Goal: Task Accomplishment & Management: Use online tool/utility

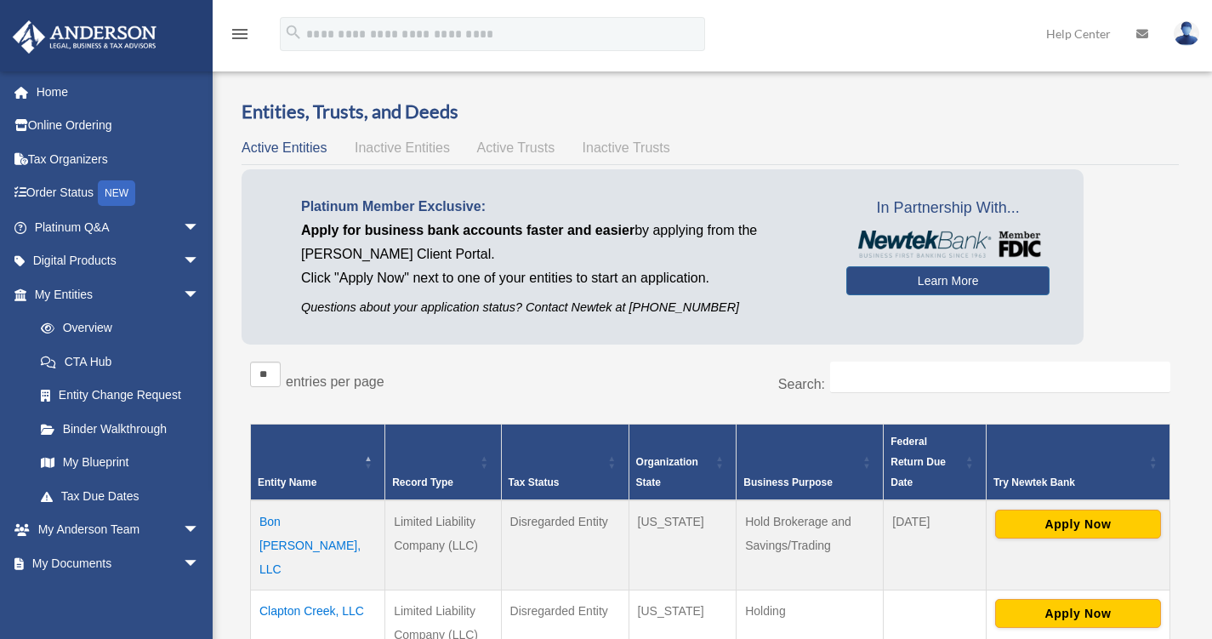
scroll to position [424, 0]
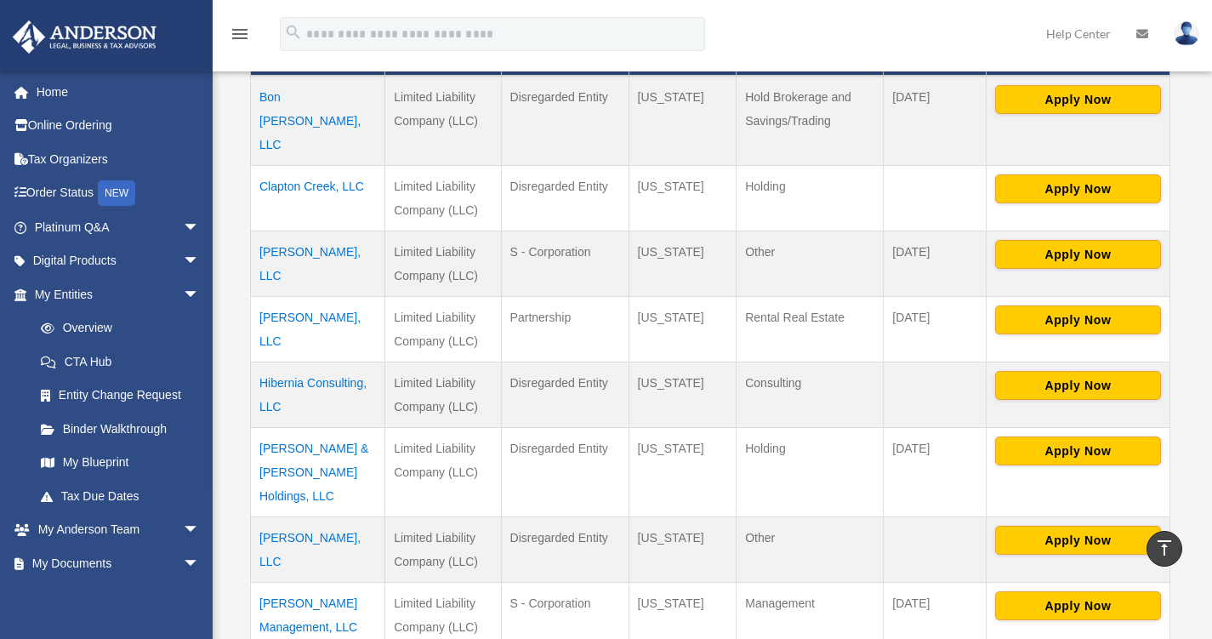
click at [183, 565] on span "arrow_drop_down" at bounding box center [200, 563] width 34 height 35
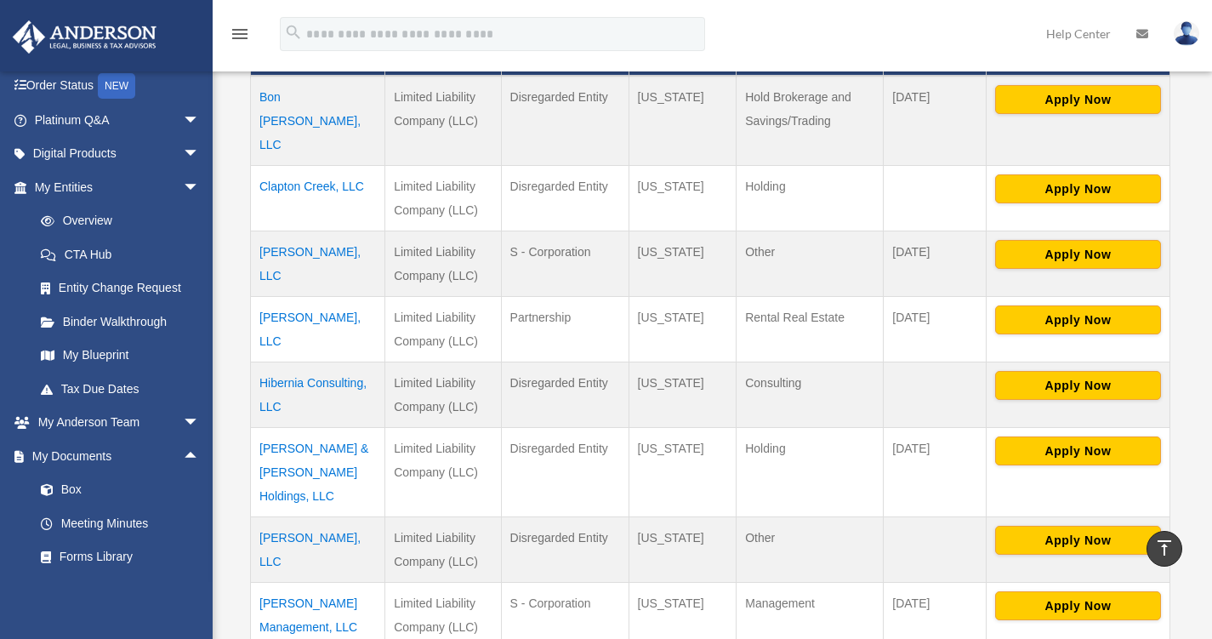
scroll to position [170, 0]
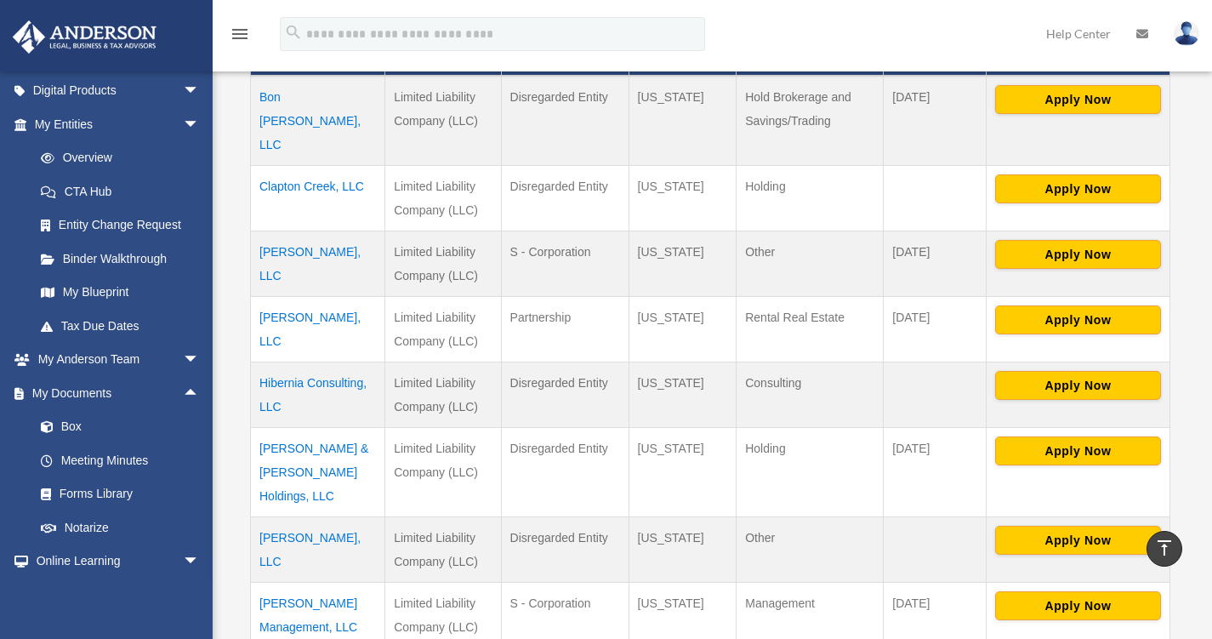
click at [71, 423] on link "Box" at bounding box center [125, 427] width 202 height 34
click at [66, 423] on link "Box" at bounding box center [125, 427] width 202 height 34
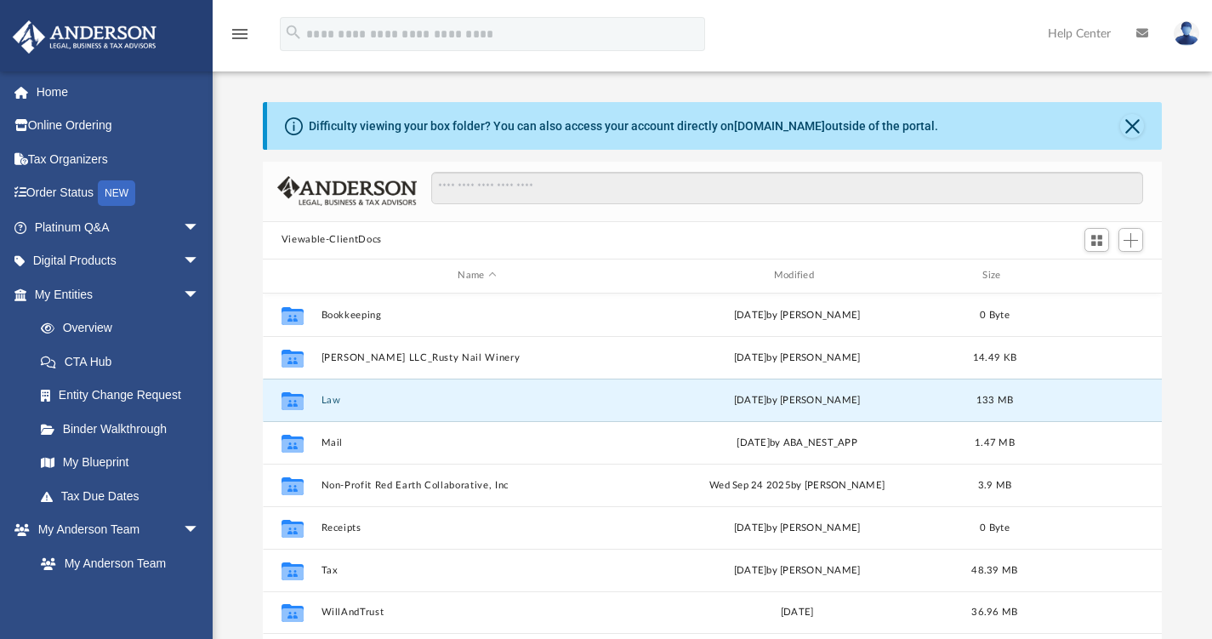
click at [329, 399] on button "Law" at bounding box center [477, 399] width 312 height 11
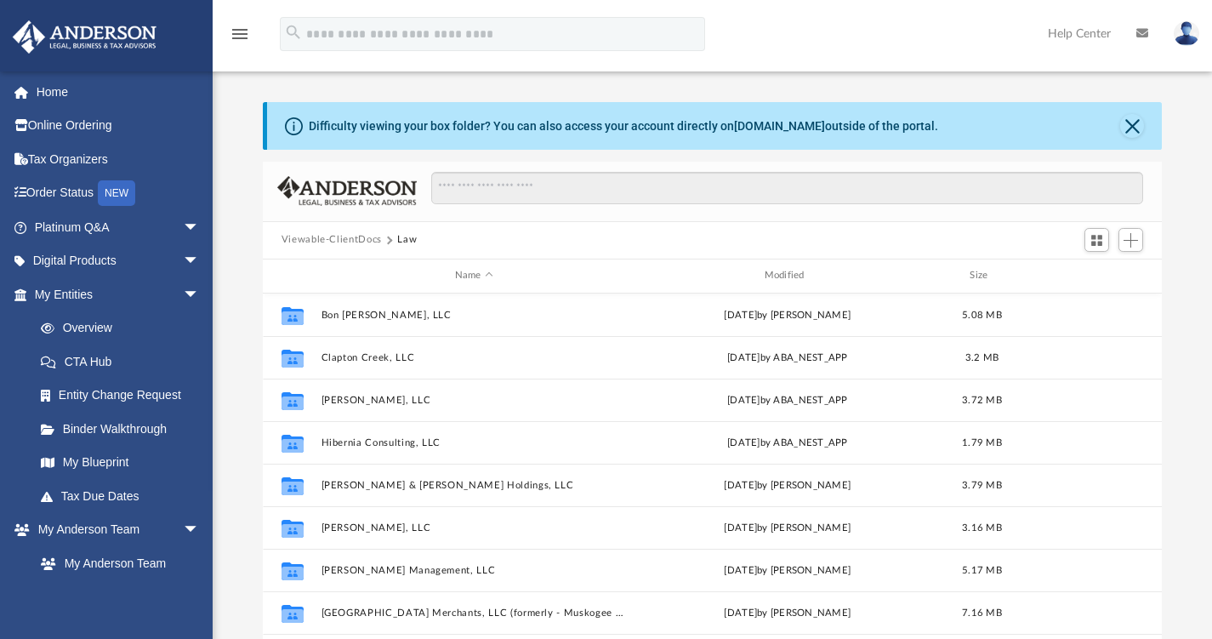
click at [358, 238] on button "Viewable-ClientDocs" at bounding box center [331, 239] width 100 height 15
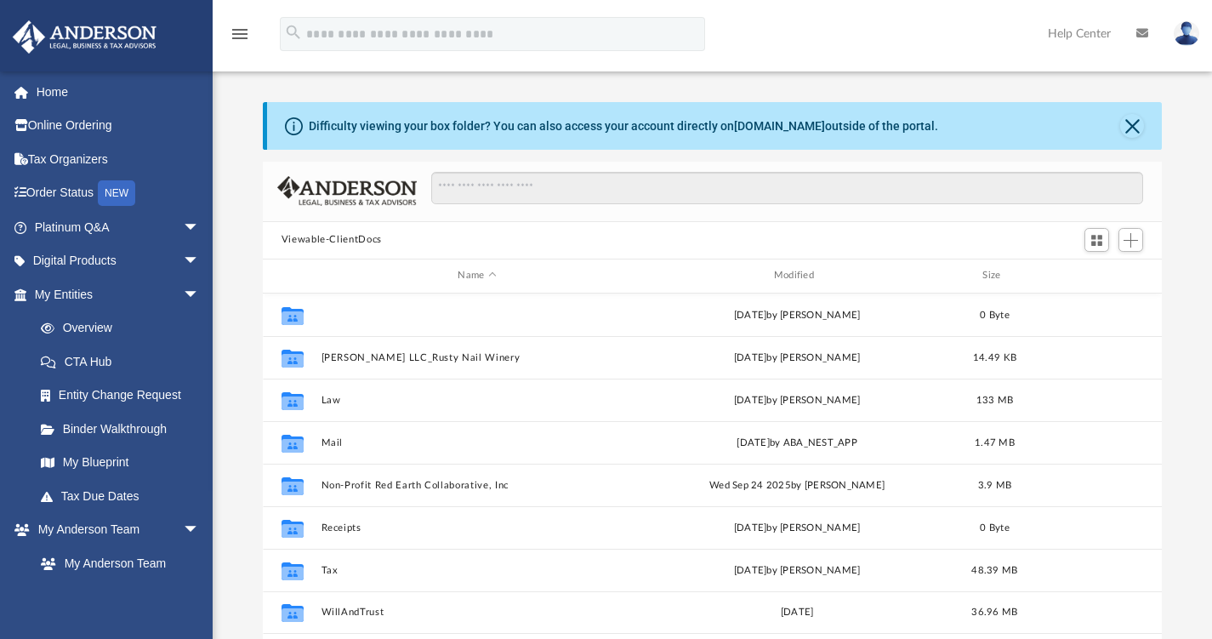
click at [330, 315] on button "Bookkeeping" at bounding box center [477, 314] width 312 height 11
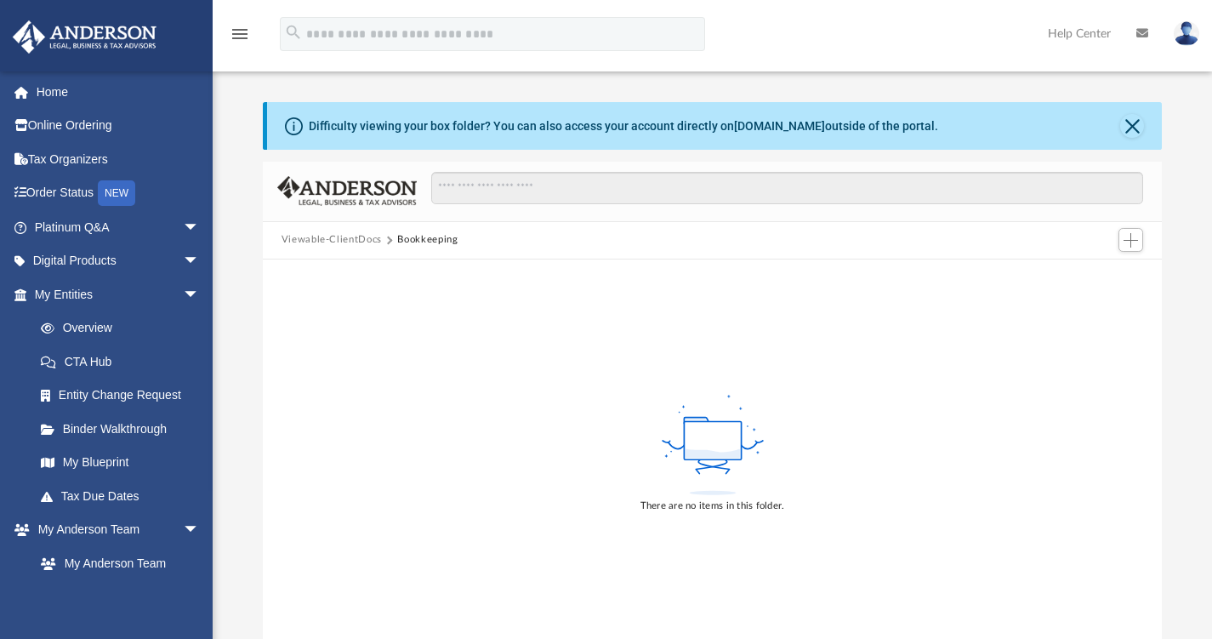
click at [355, 243] on button "Viewable-ClientDocs" at bounding box center [331, 239] width 100 height 15
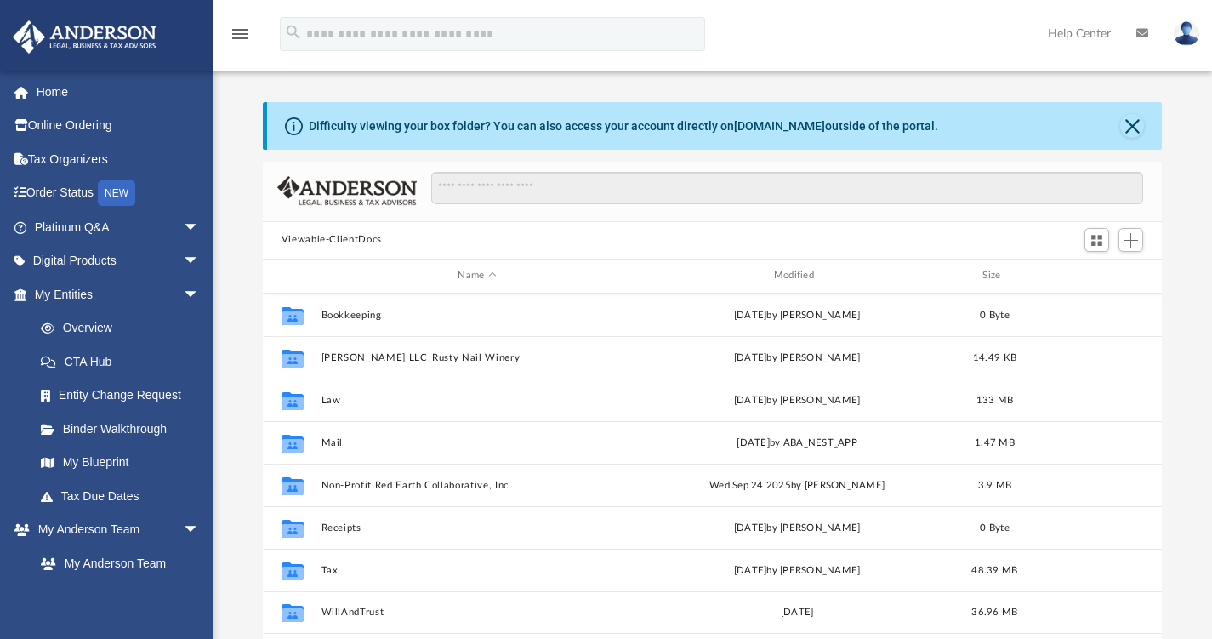
scroll to position [85, 0]
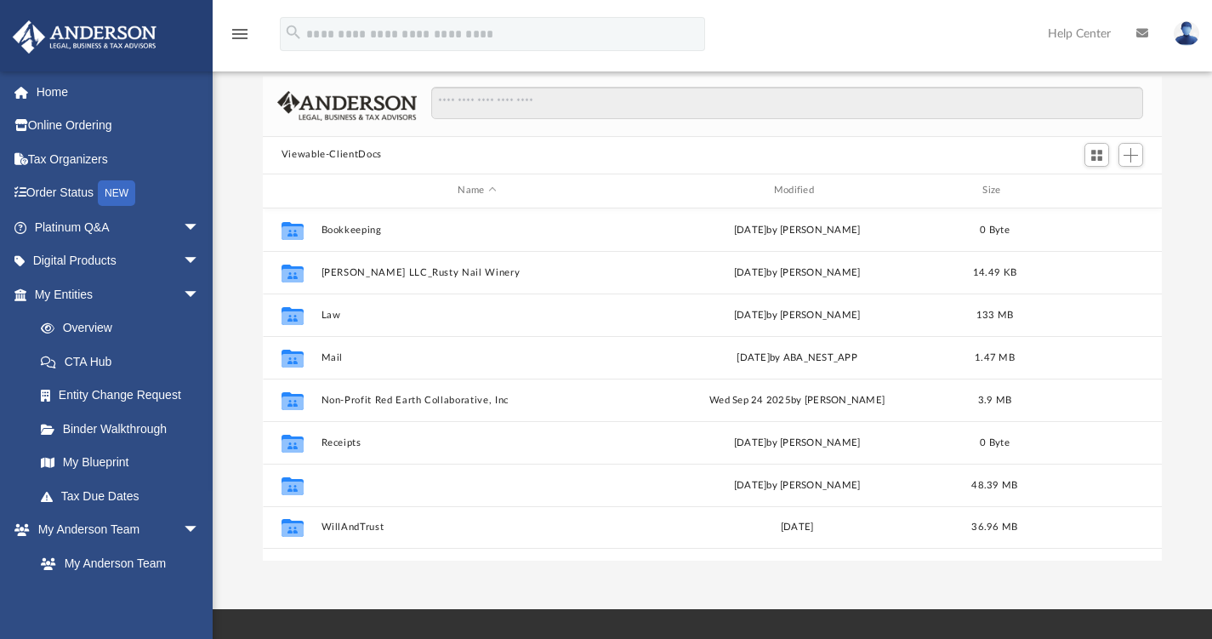
click at [333, 484] on button "Tax" at bounding box center [477, 484] width 312 height 11
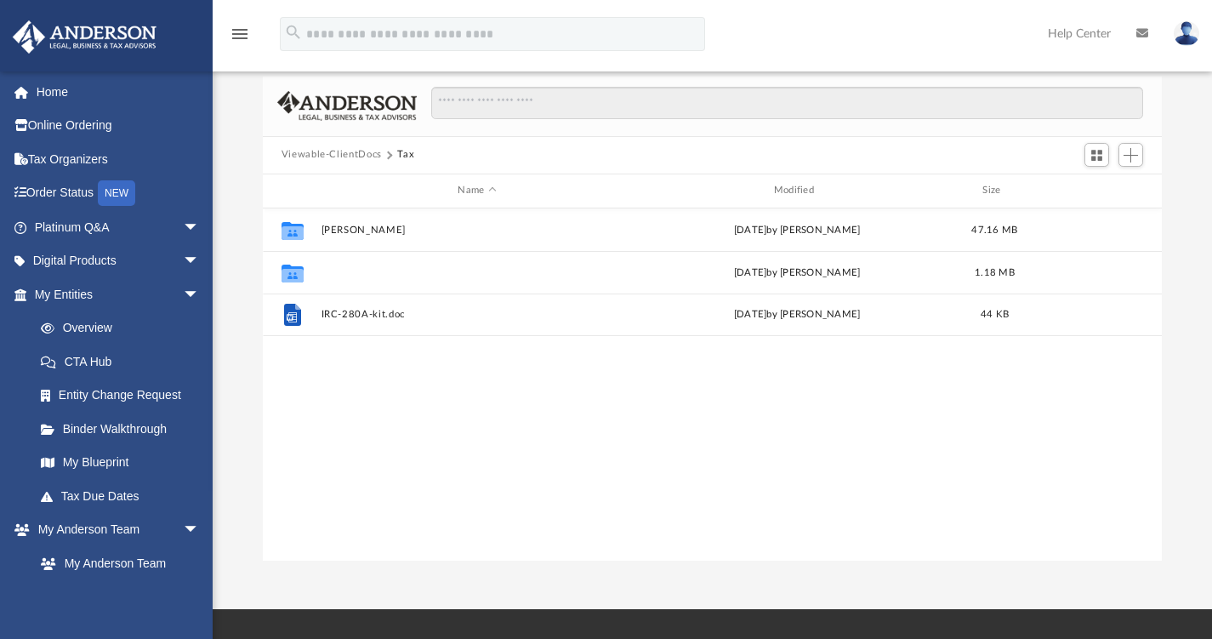
click at [368, 269] on button "[PERSON_NAME] Management, LLC" at bounding box center [477, 271] width 312 height 11
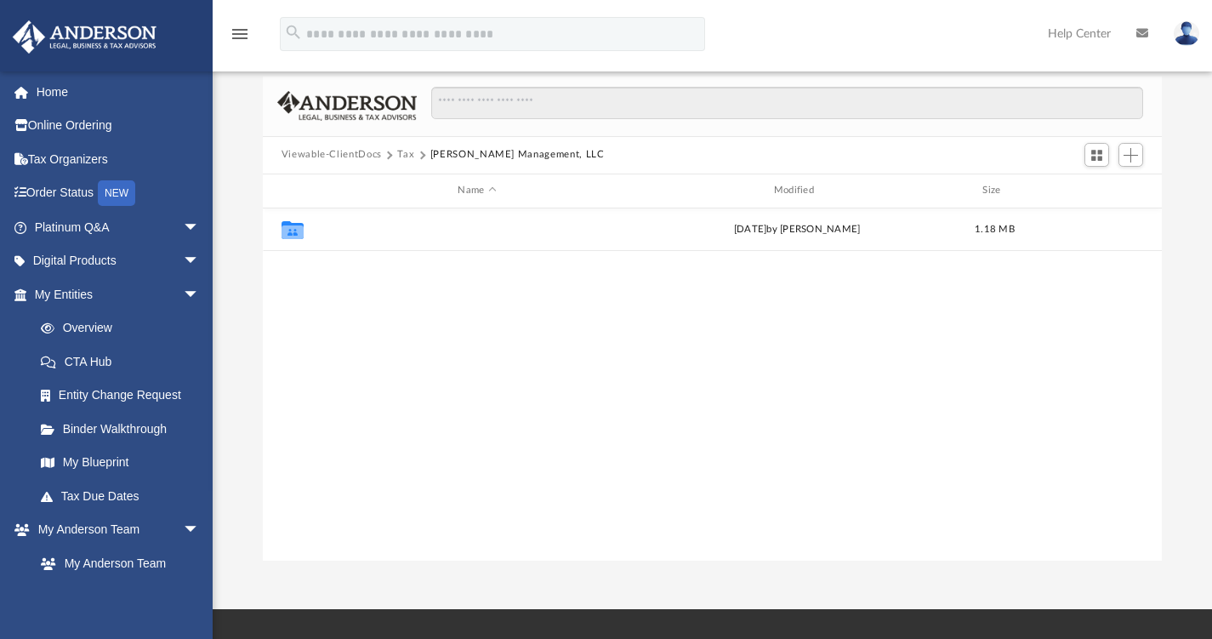
click at [336, 233] on button "2024" at bounding box center [477, 229] width 312 height 11
click at [336, 233] on button "Digital Tax Organizer" at bounding box center [477, 229] width 312 height 11
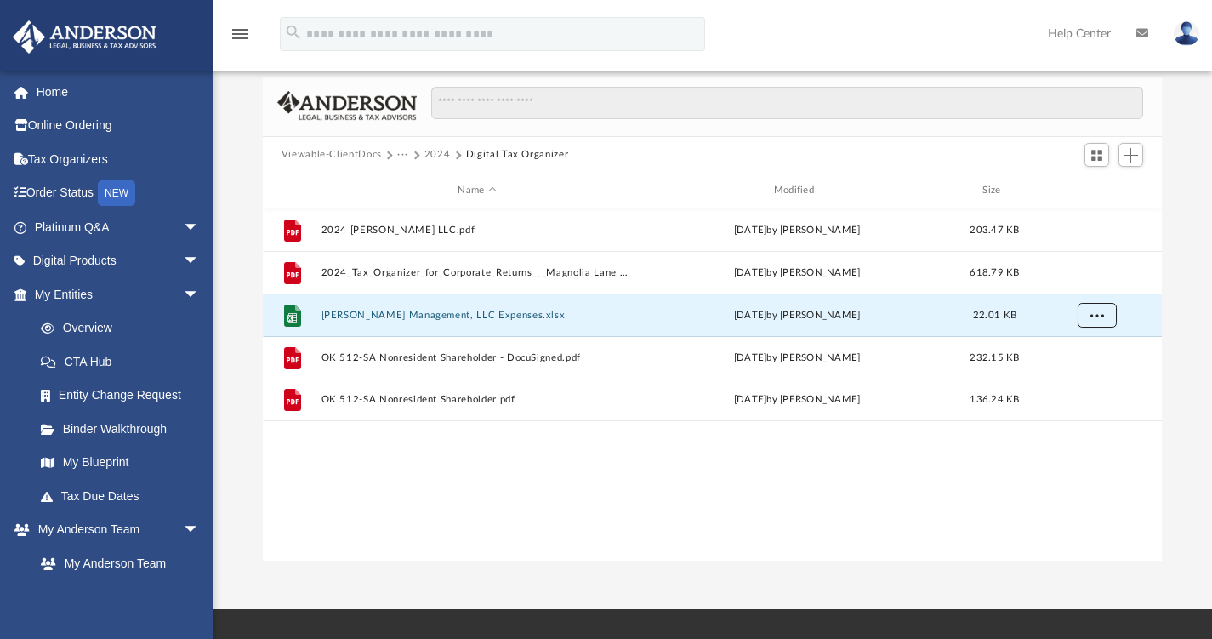
click at [1092, 314] on span "More options" at bounding box center [1096, 314] width 14 height 9
click at [1149, 314] on div "grid" at bounding box center [1095, 314] width 119 height 32
click at [369, 313] on button "[PERSON_NAME] Management, LLC Expenses.xlsx" at bounding box center [477, 314] width 312 height 11
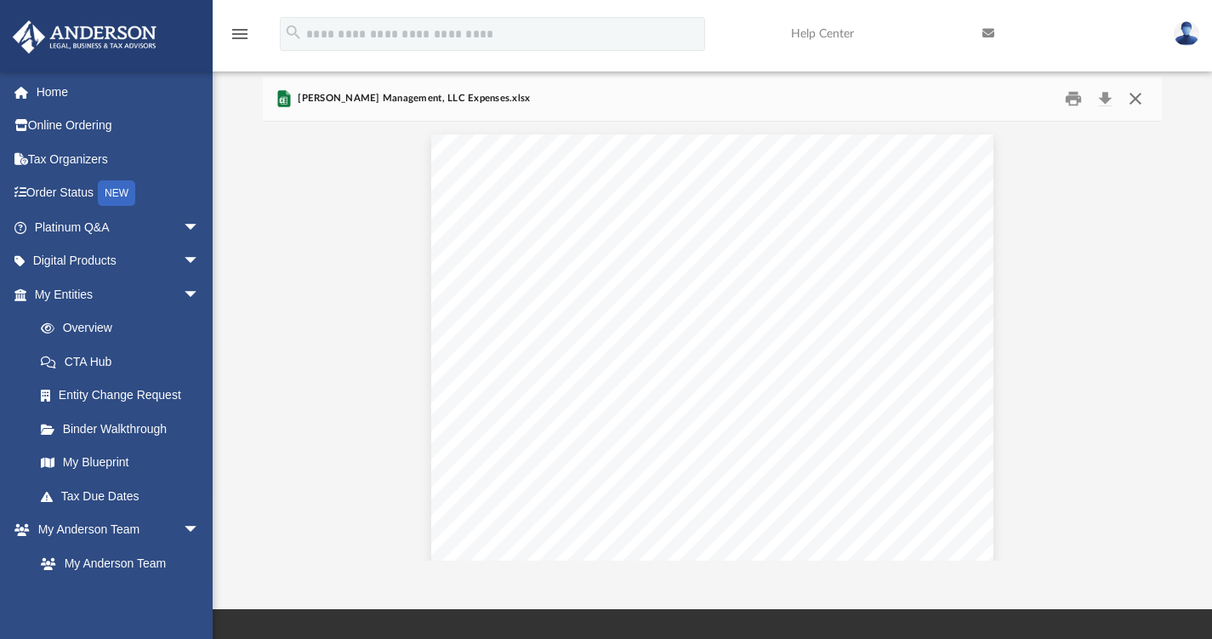
click at [1137, 97] on button "Close" at bounding box center [1135, 98] width 31 height 26
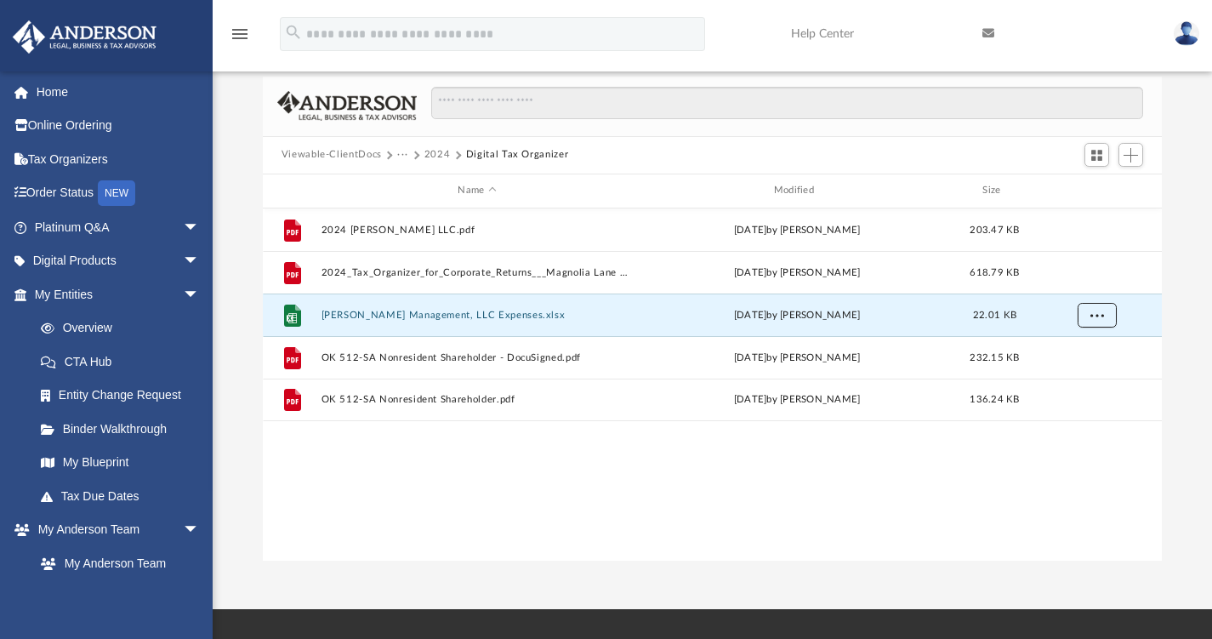
click at [1110, 308] on button "More options" at bounding box center [1095, 315] width 39 height 26
click at [1099, 160] on span "Switch to Grid View" at bounding box center [1096, 155] width 14 height 14
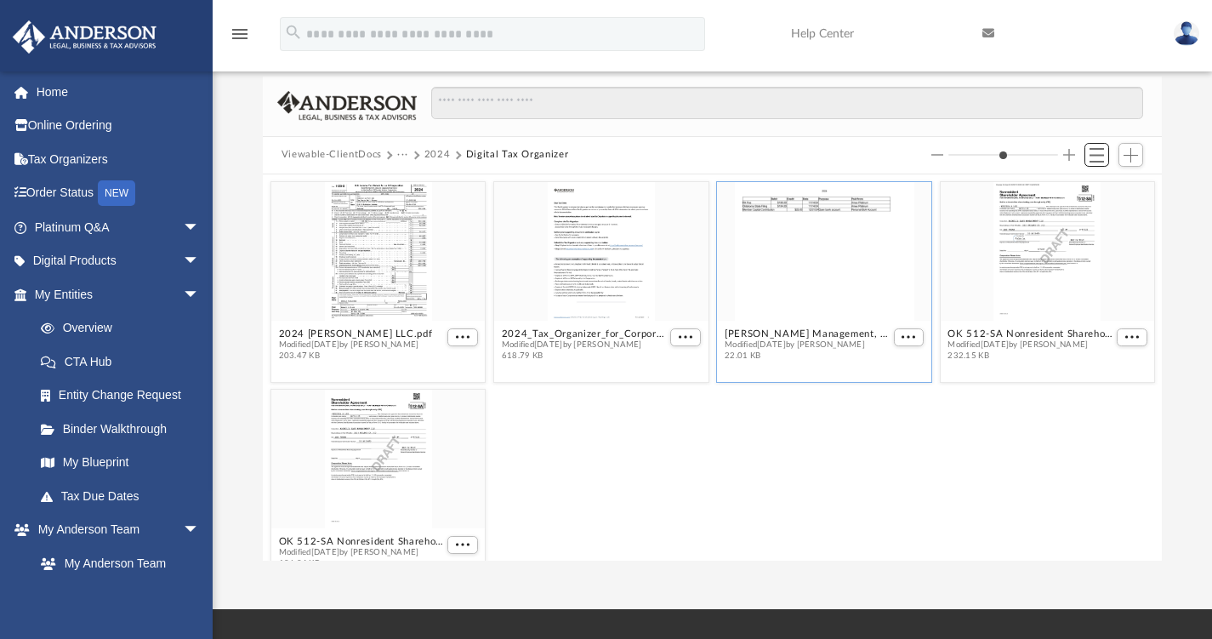
scroll to position [373, 886]
click at [905, 332] on span "More options" at bounding box center [908, 336] width 14 height 9
click at [681, 493] on div "OK 512-SA Nonresident Shareholder.pdf Modified [DATE] by [PERSON_NAME] 136.24 KB" at bounding box center [712, 488] width 892 height 209
click at [1127, 146] on button "Add" at bounding box center [1131, 155] width 26 height 24
click at [1106, 184] on li "Upload" at bounding box center [1106, 188] width 54 height 18
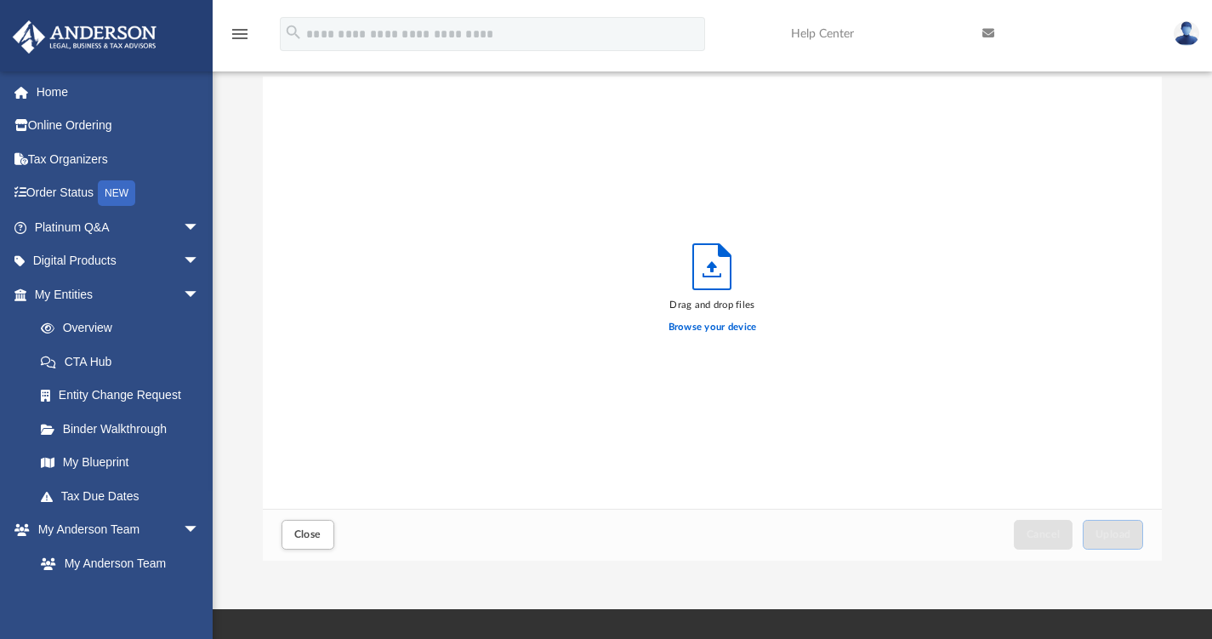
scroll to position [418, 886]
click at [706, 330] on label "Browse your device" at bounding box center [712, 327] width 88 height 15
click at [0, 0] on input "Browse your device" at bounding box center [0, 0] width 0 height 0
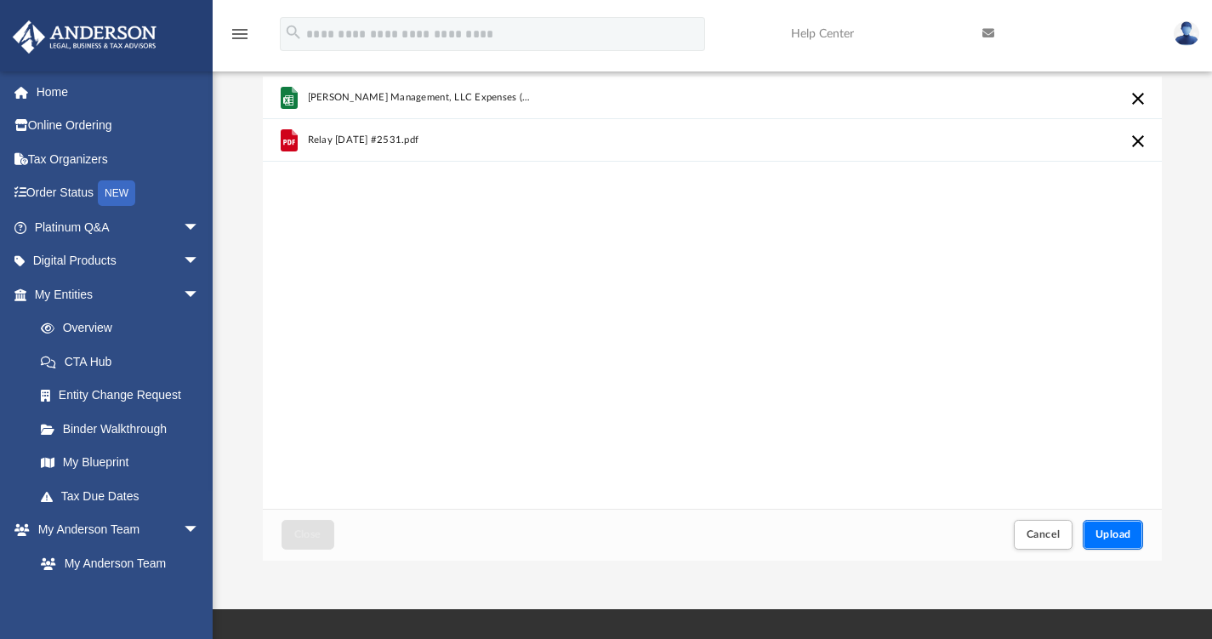
click at [1107, 536] on span "Upload" at bounding box center [1113, 534] width 36 height 10
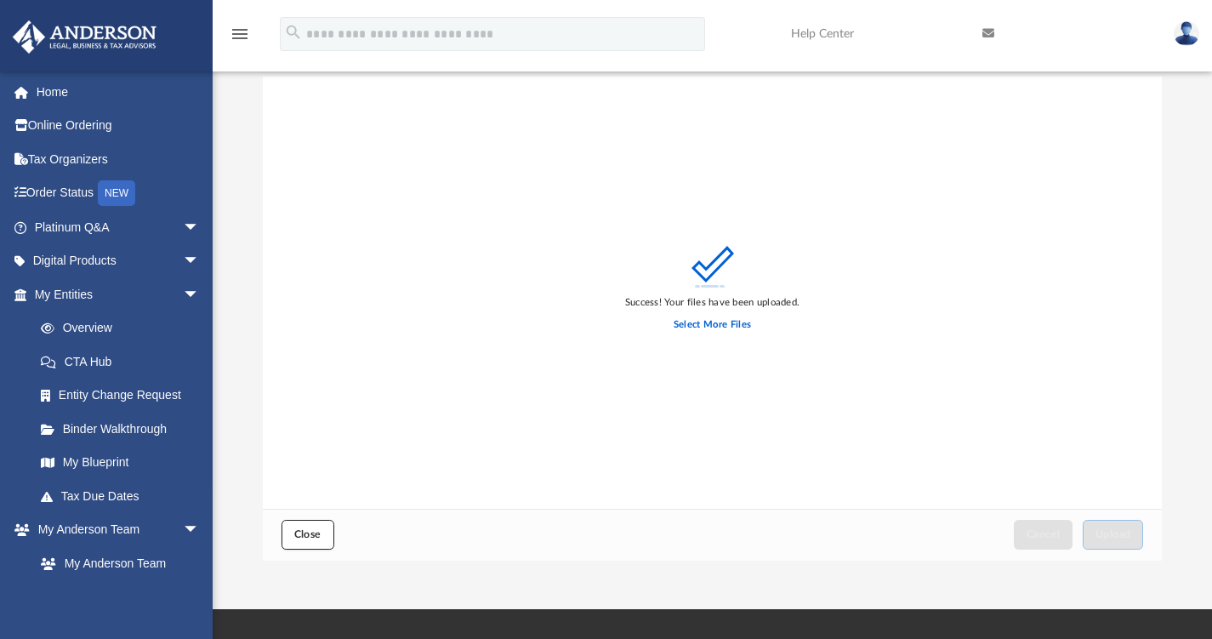
click at [316, 533] on span "Close" at bounding box center [307, 534] width 27 height 10
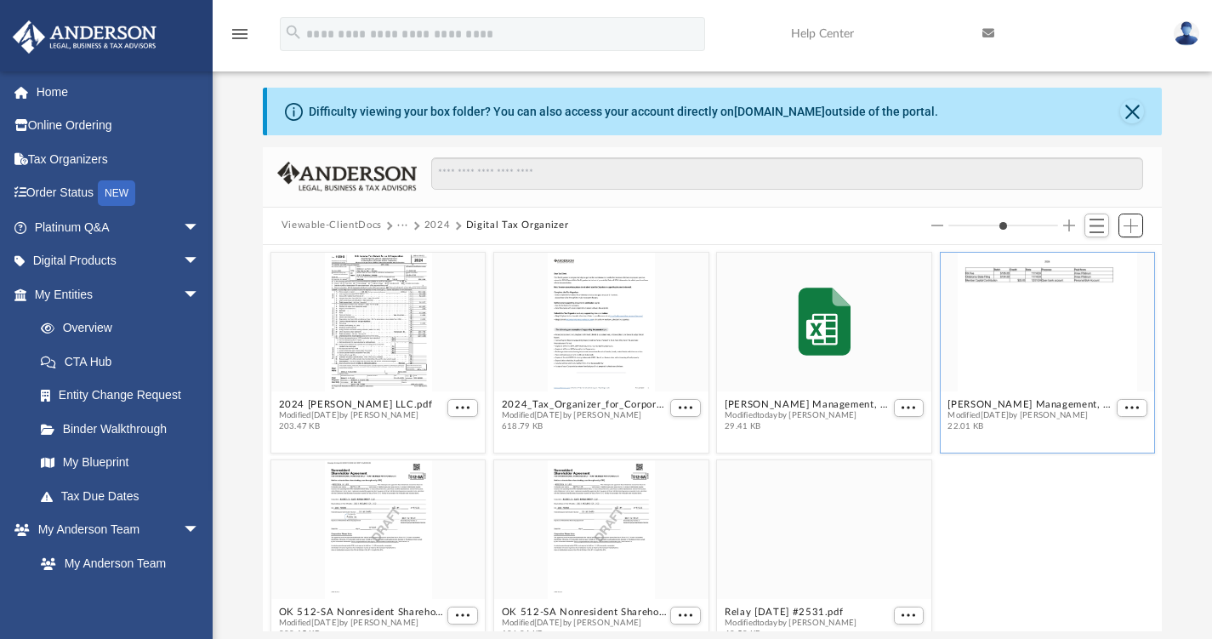
scroll to position [0, 0]
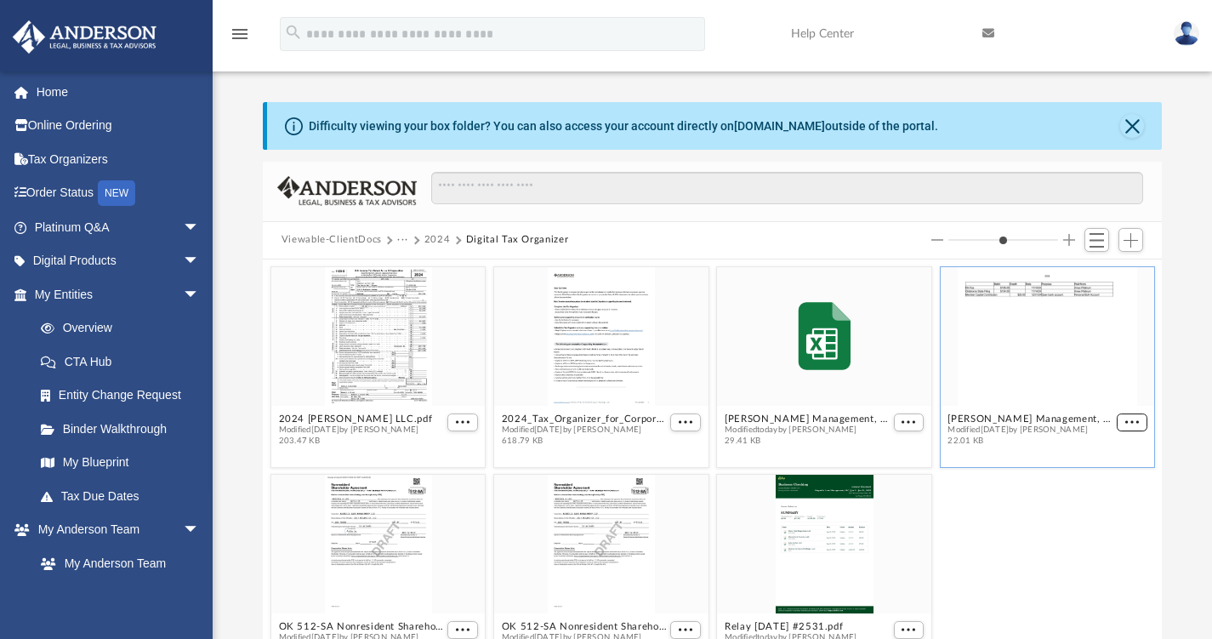
click at [1125, 421] on span "More options" at bounding box center [1132, 421] width 14 height 9
click at [1000, 323] on div "grid" at bounding box center [1047, 335] width 214 height 139
click at [1101, 237] on span "Switch to List View" at bounding box center [1096, 240] width 14 height 14
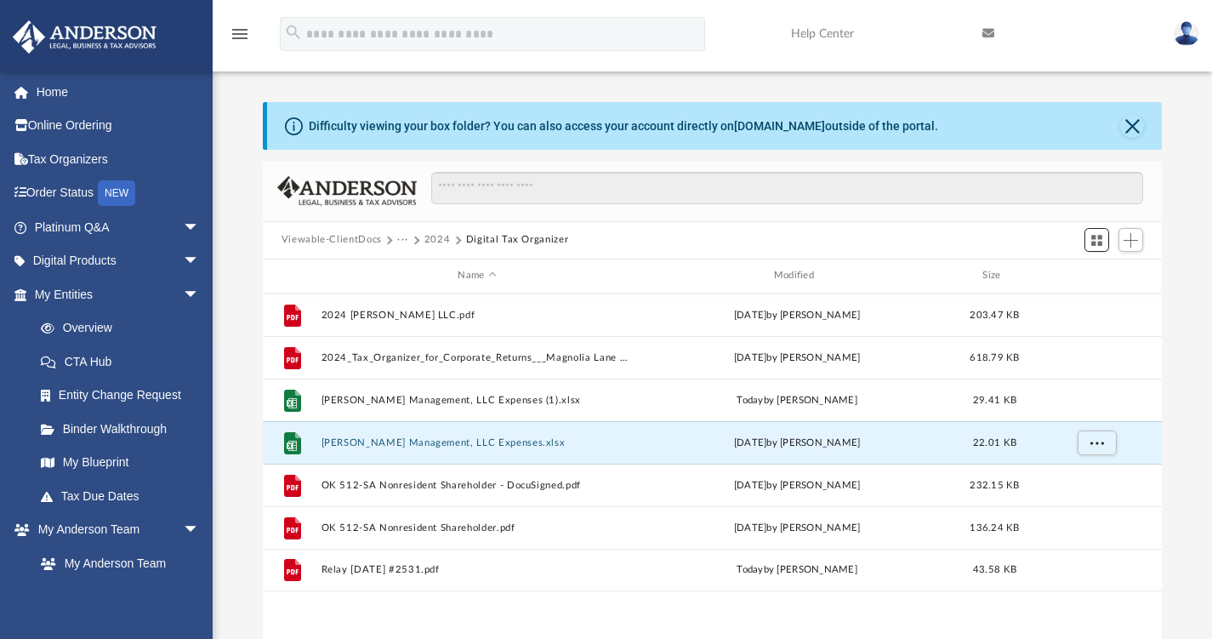
scroll to position [373, 886]
click at [533, 618] on div "File 2024 [PERSON_NAME] LLC.pdf [DATE] by [PERSON_NAME] 203.47 KB File 2024_Tax…" at bounding box center [713, 469] width 900 height 353
click at [81, 157] on link "Tax Organizers" at bounding box center [118, 159] width 213 height 34
